Goal: Share content

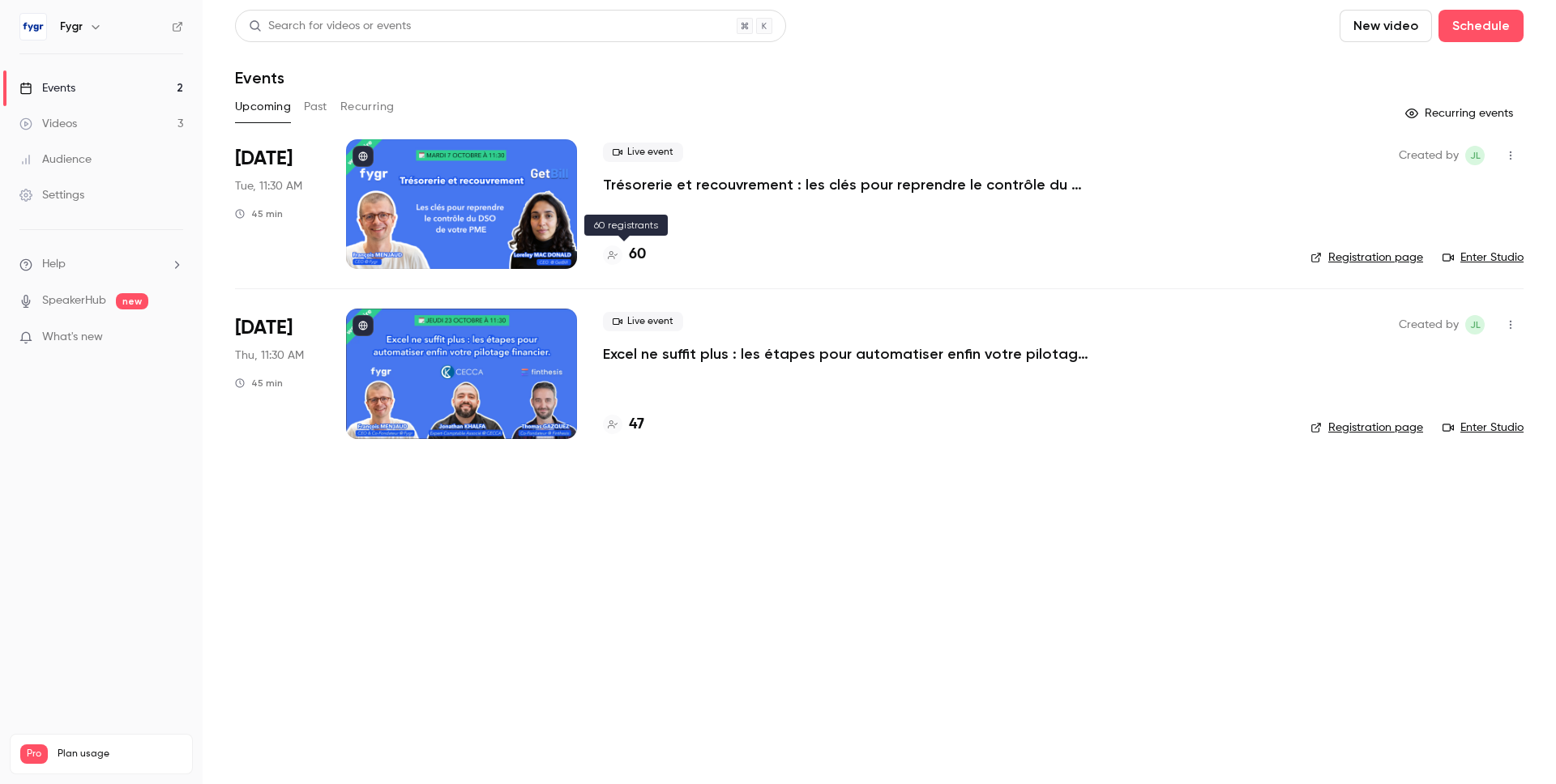
click at [626, 248] on div "60" at bounding box center [624, 255] width 43 height 22
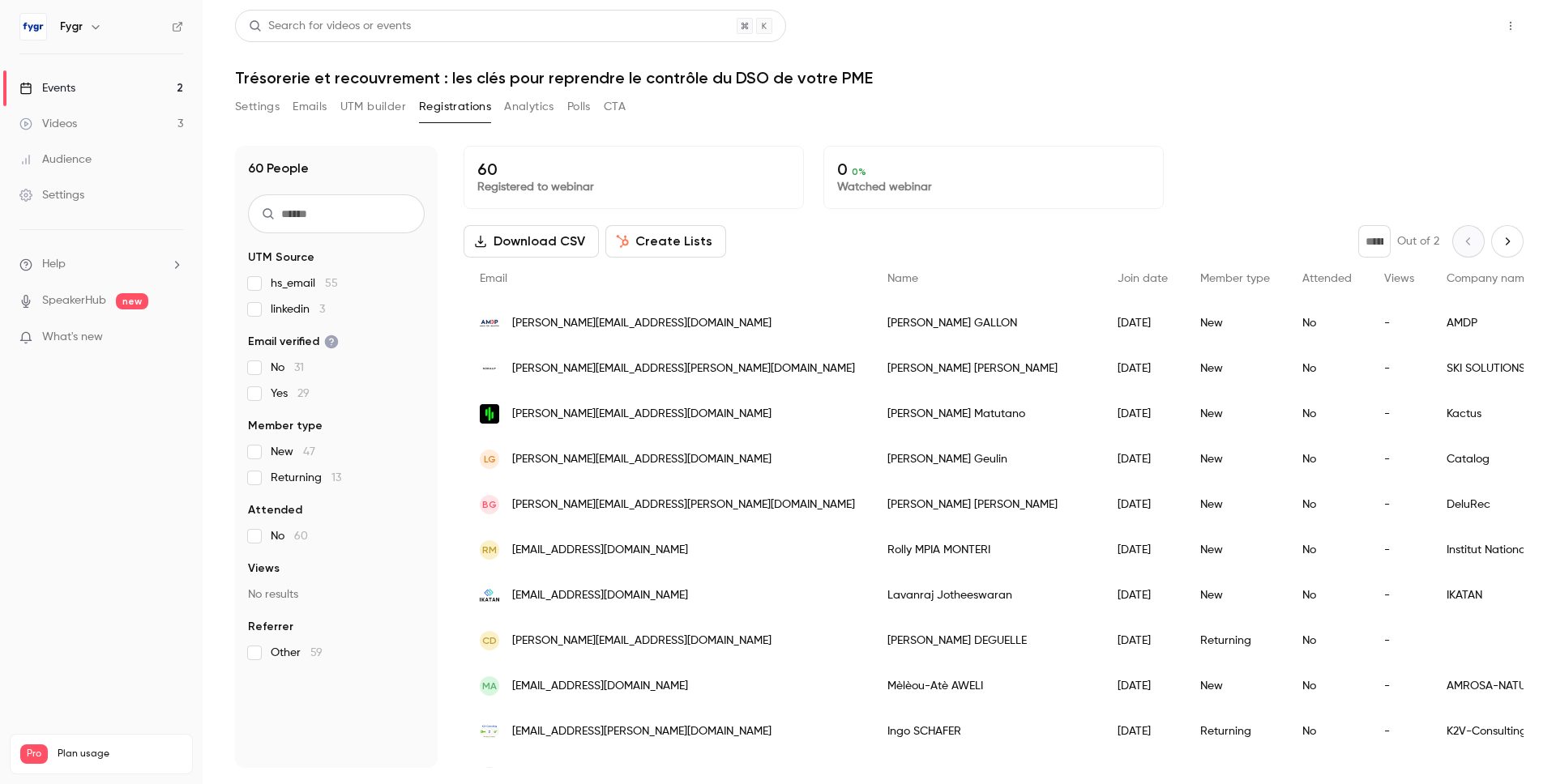
click at [1453, 16] on button "Share" at bounding box center [1453, 26] width 64 height 33
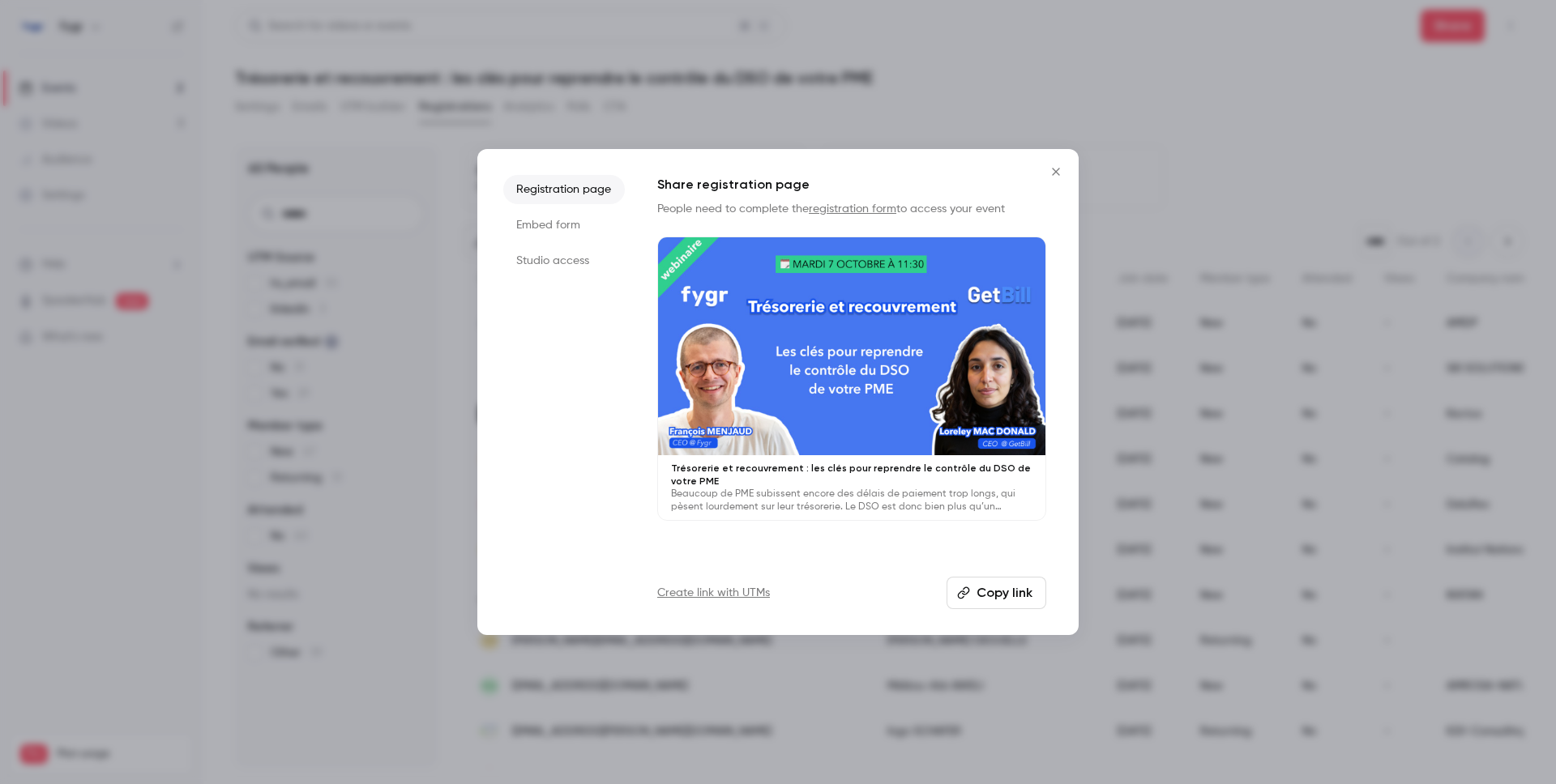
click at [980, 583] on button "Copy link" at bounding box center [997, 593] width 100 height 33
click at [1055, 168] on icon "Close" at bounding box center [1055, 171] width 19 height 13
